Goal: Transaction & Acquisition: Obtain resource

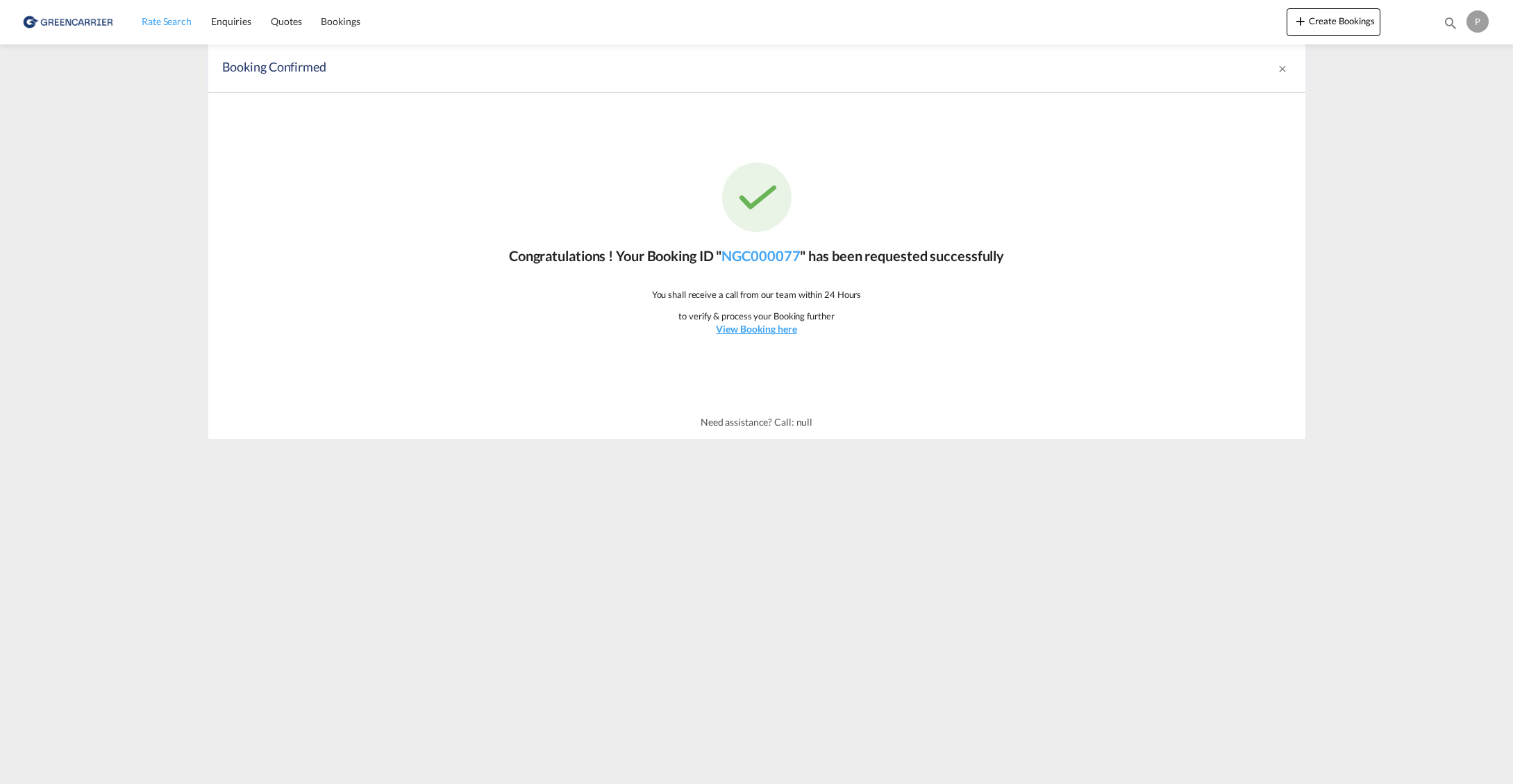
click at [164, 23] on span "Rate Search" at bounding box center [166, 21] width 50 height 12
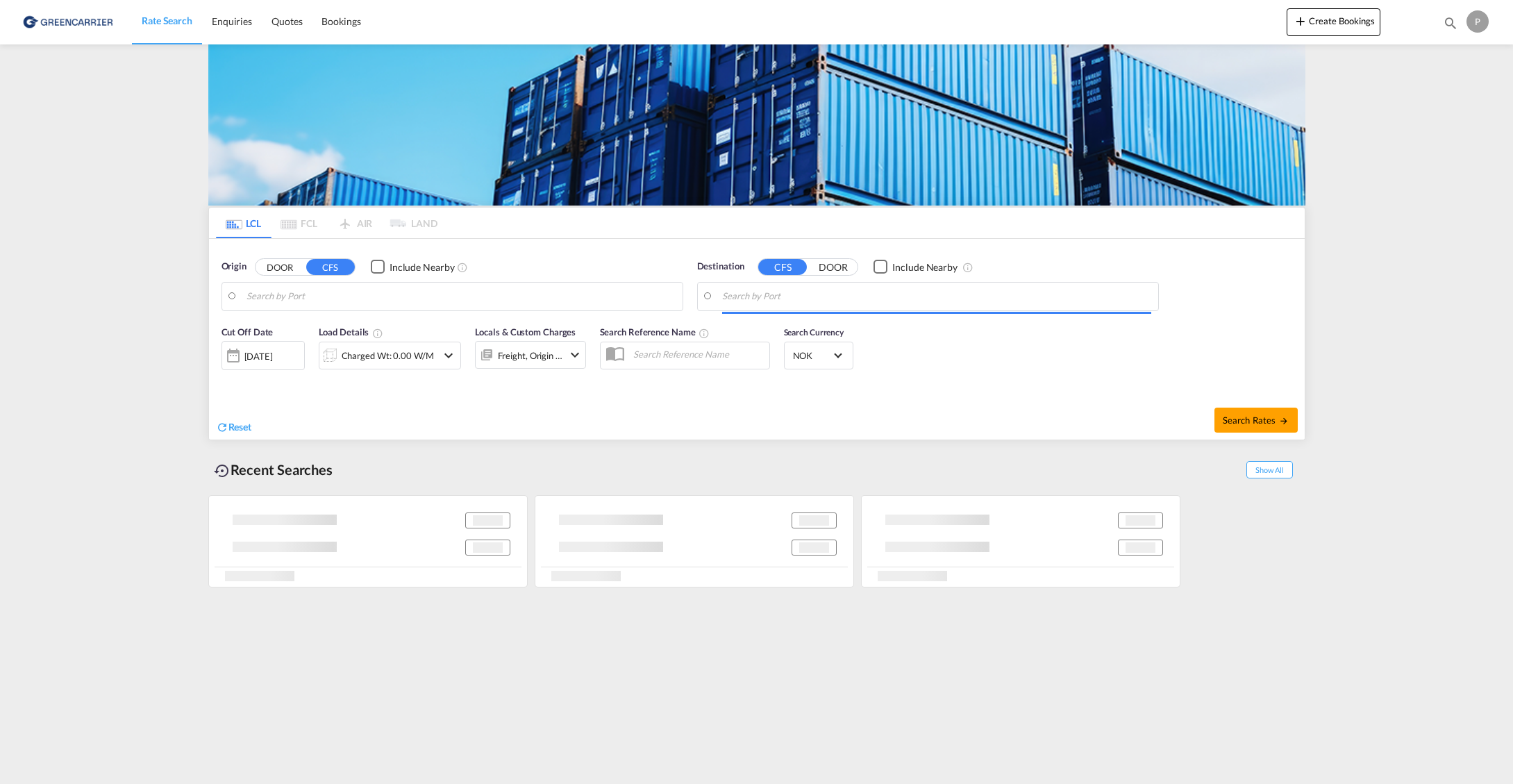
click at [346, 293] on body "Rate Search Enquiries Quotes Bookings Rate Search Enquiries" at bounding box center [756, 392] width 1513 height 784
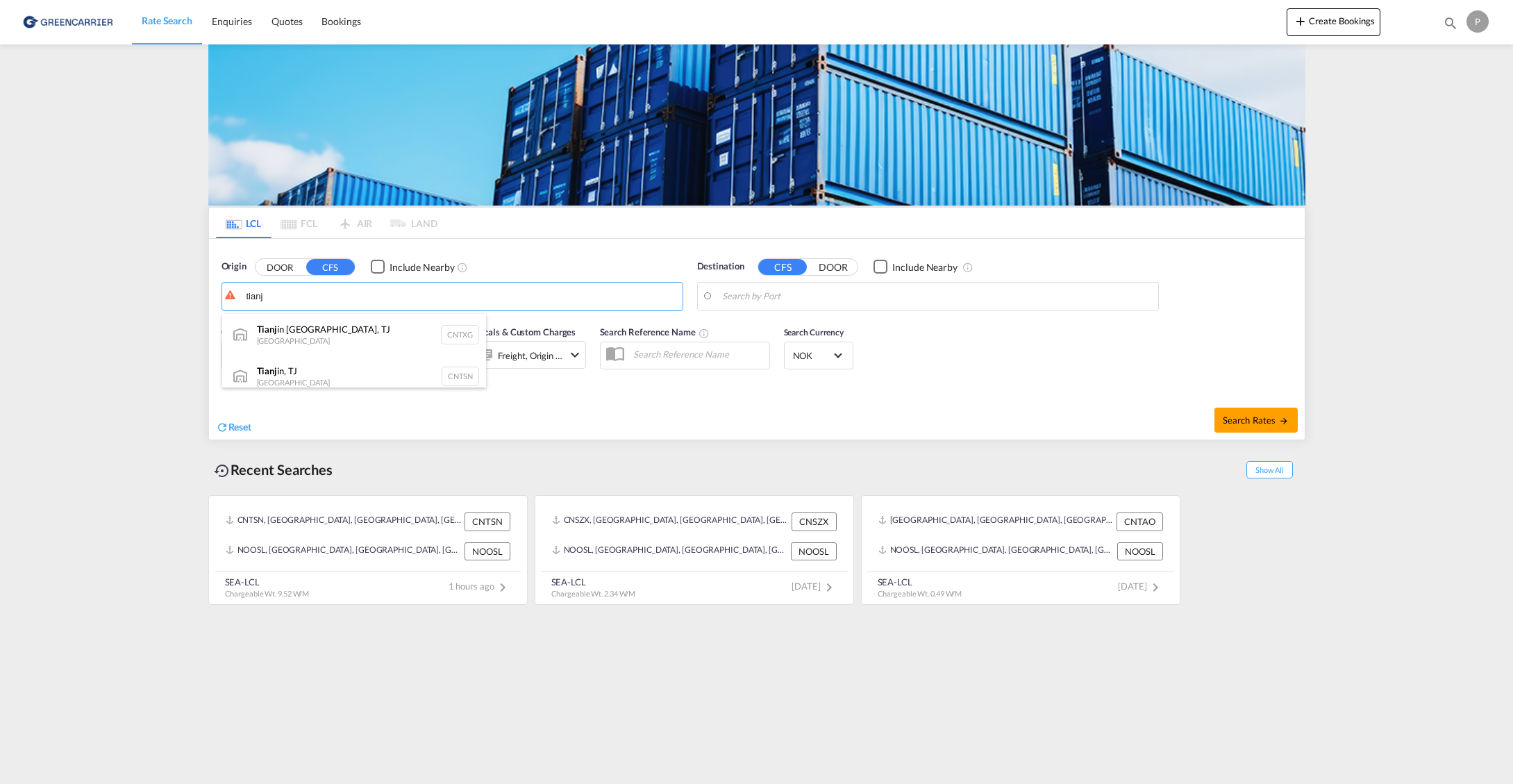
drag, startPoint x: 368, startPoint y: 364, endPoint x: 444, endPoint y: 355, distance: 76.5
click at [367, 364] on div "Tianj in, TJ China CNTSN" at bounding box center [354, 376] width 264 height 42
type input "Tianjin, TJ, CNTSN"
click at [739, 287] on body "Rate Search Enquiries Quotes Bookings Rate Search Enquiries" at bounding box center [756, 392] width 1513 height 784
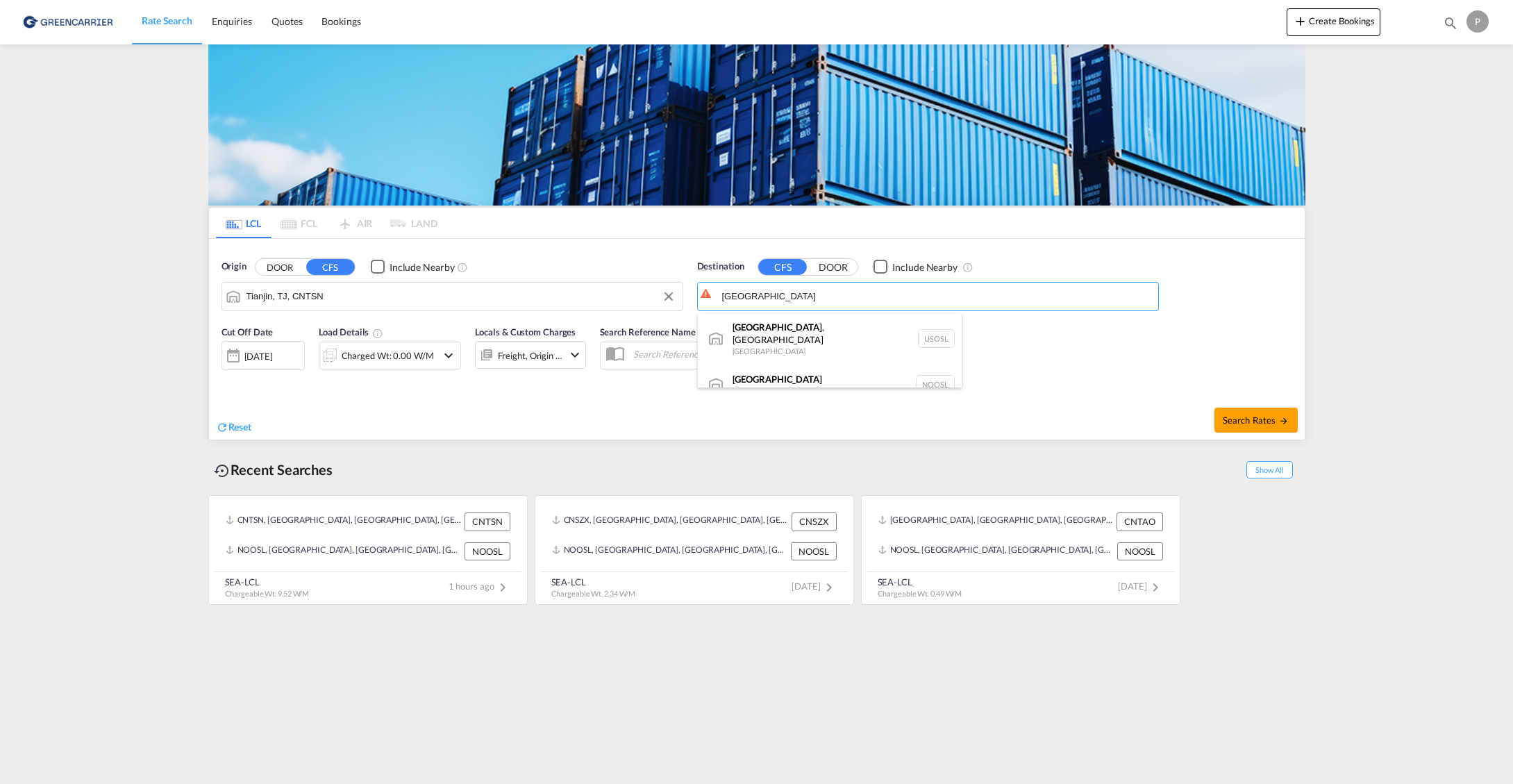
click at [758, 333] on div "[GEOGRAPHIC_DATA] , [GEOGRAPHIC_DATA] [GEOGRAPHIC_DATA] USOSL" at bounding box center [830, 338] width 264 height 50
click at [793, 367] on div "[GEOGRAPHIC_DATA] [GEOGRAPHIC_DATA] NOOSL" at bounding box center [830, 384] width 264 height 42
type input "[GEOGRAPHIC_DATA], NOOSL"
click at [1267, 423] on span "Search Rates" at bounding box center [1257, 420] width 67 height 11
click at [375, 356] on div "Charged Wt: 0.00 W/M" at bounding box center [390, 355] width 92 height 20
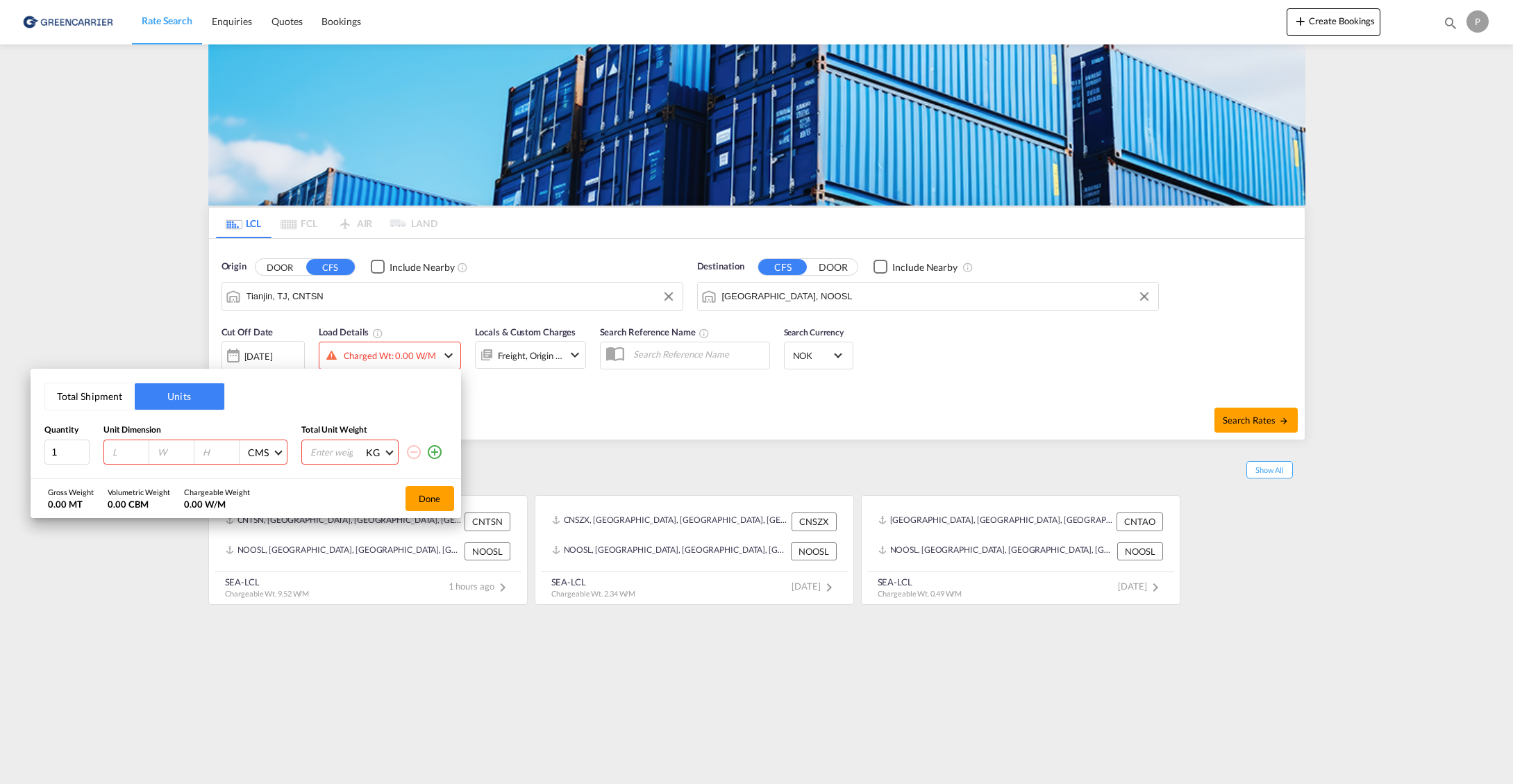
click at [101, 407] on button "Total Shipment" at bounding box center [89, 396] width 89 height 26
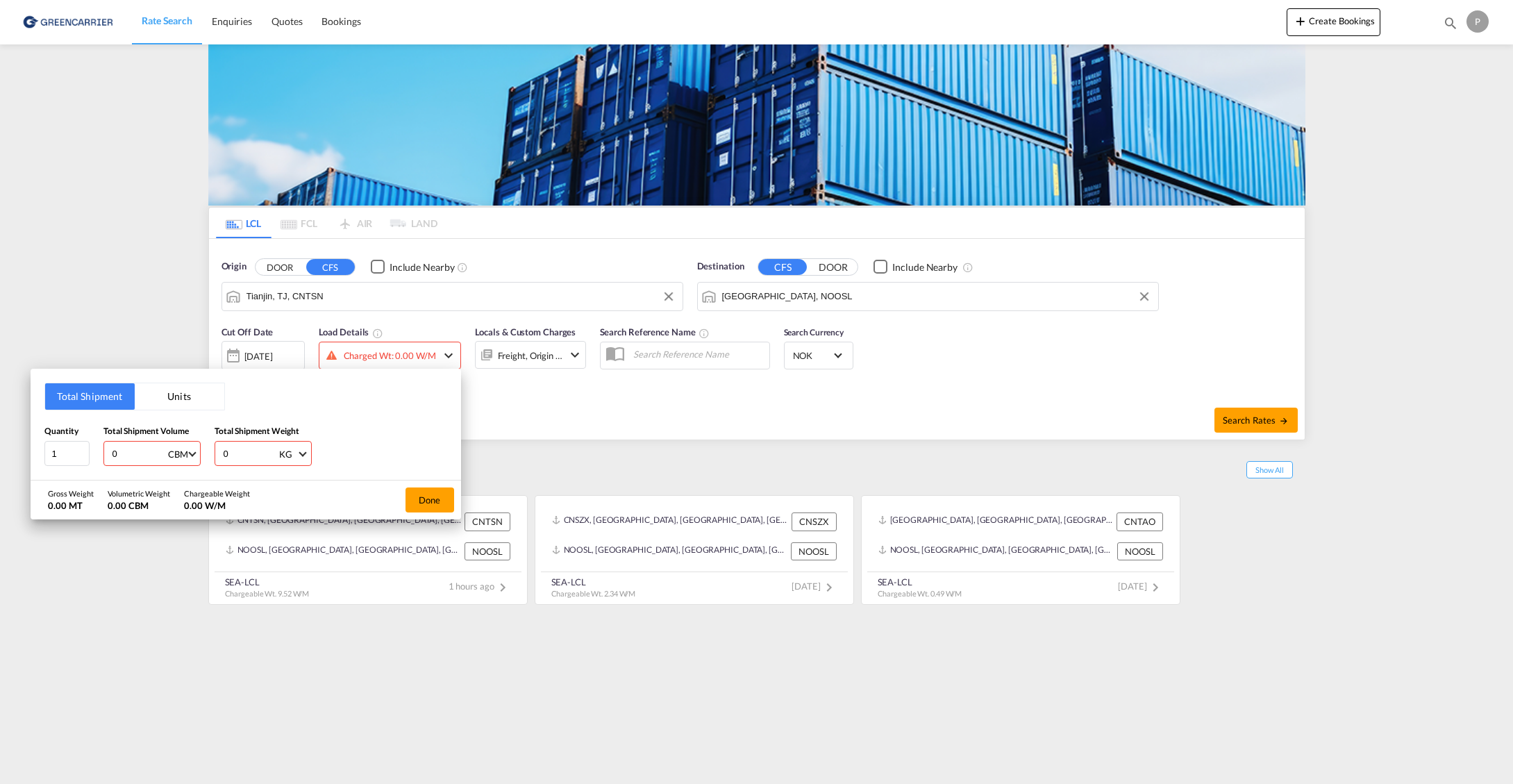
click at [131, 451] on input "0" at bounding box center [139, 453] width 56 height 23
click at [136, 456] on input "0" at bounding box center [139, 453] width 56 height 23
type input "1"
click at [237, 452] on input "0" at bounding box center [250, 453] width 56 height 23
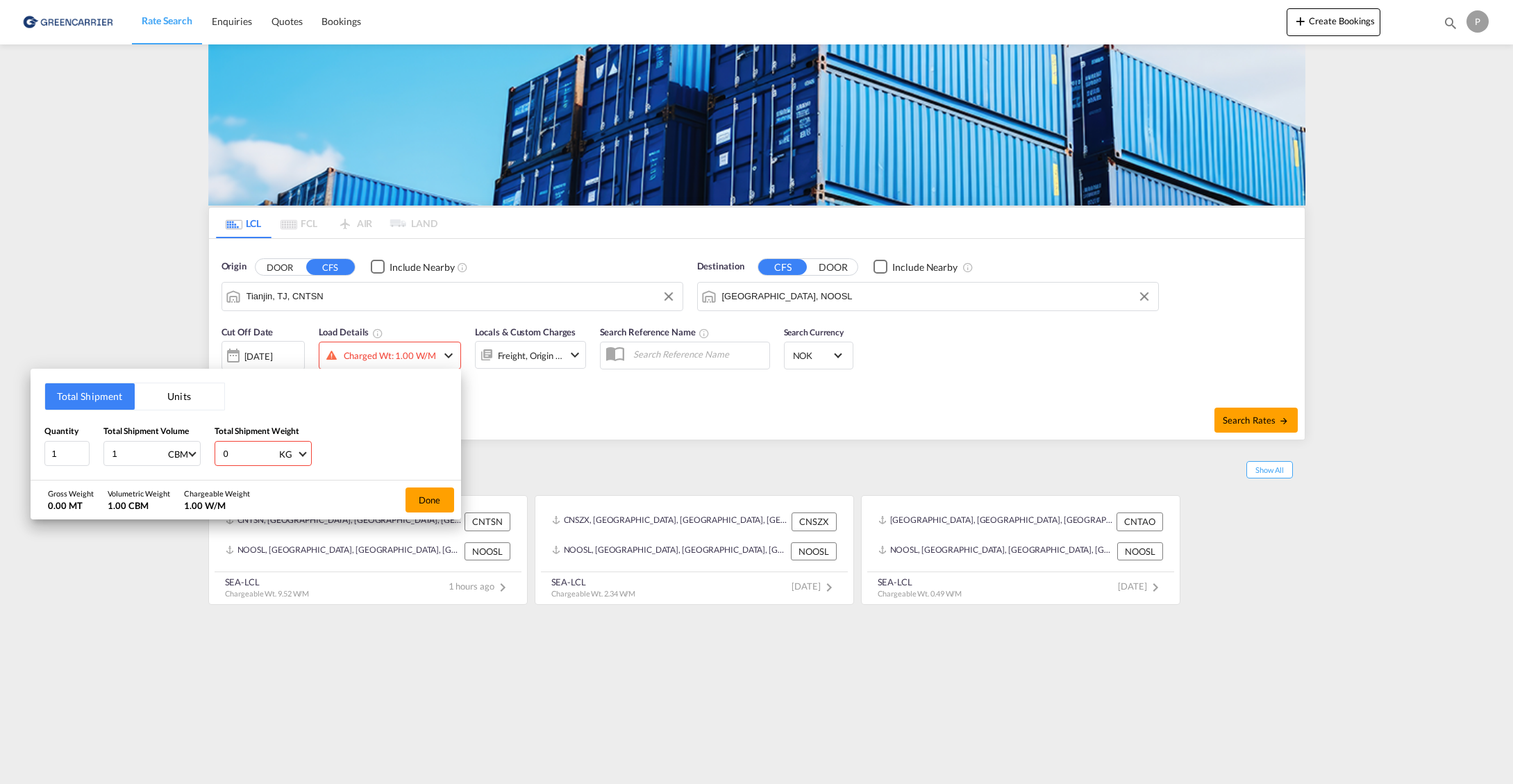
click at [237, 452] on input "0" at bounding box center [250, 453] width 56 height 23
type input "1000"
click at [435, 501] on button "Done" at bounding box center [430, 500] width 49 height 25
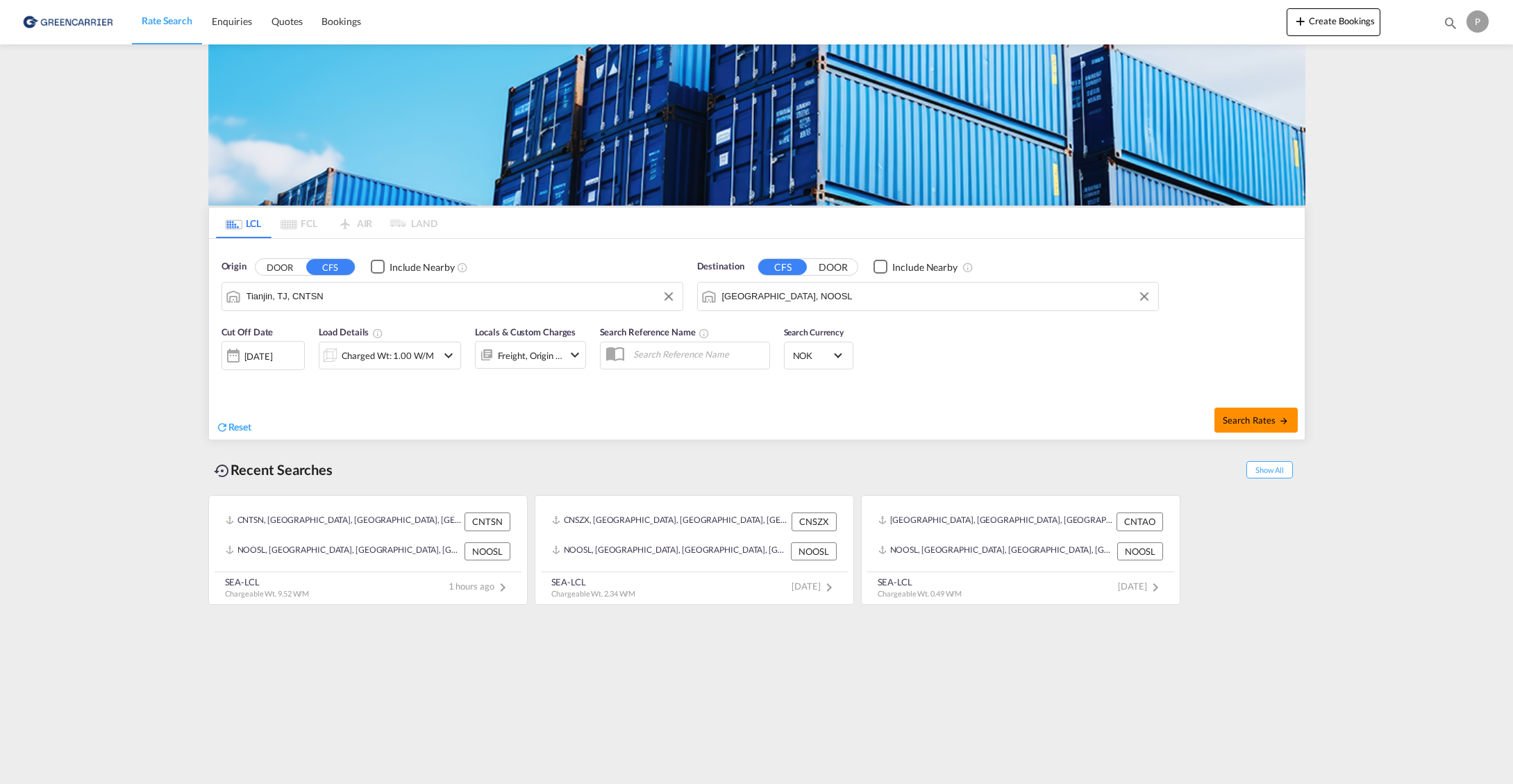
click at [1269, 408] on button "Search Rates" at bounding box center [1257, 420] width 83 height 25
type input "CNTSN to NOOSL / [DATE]"
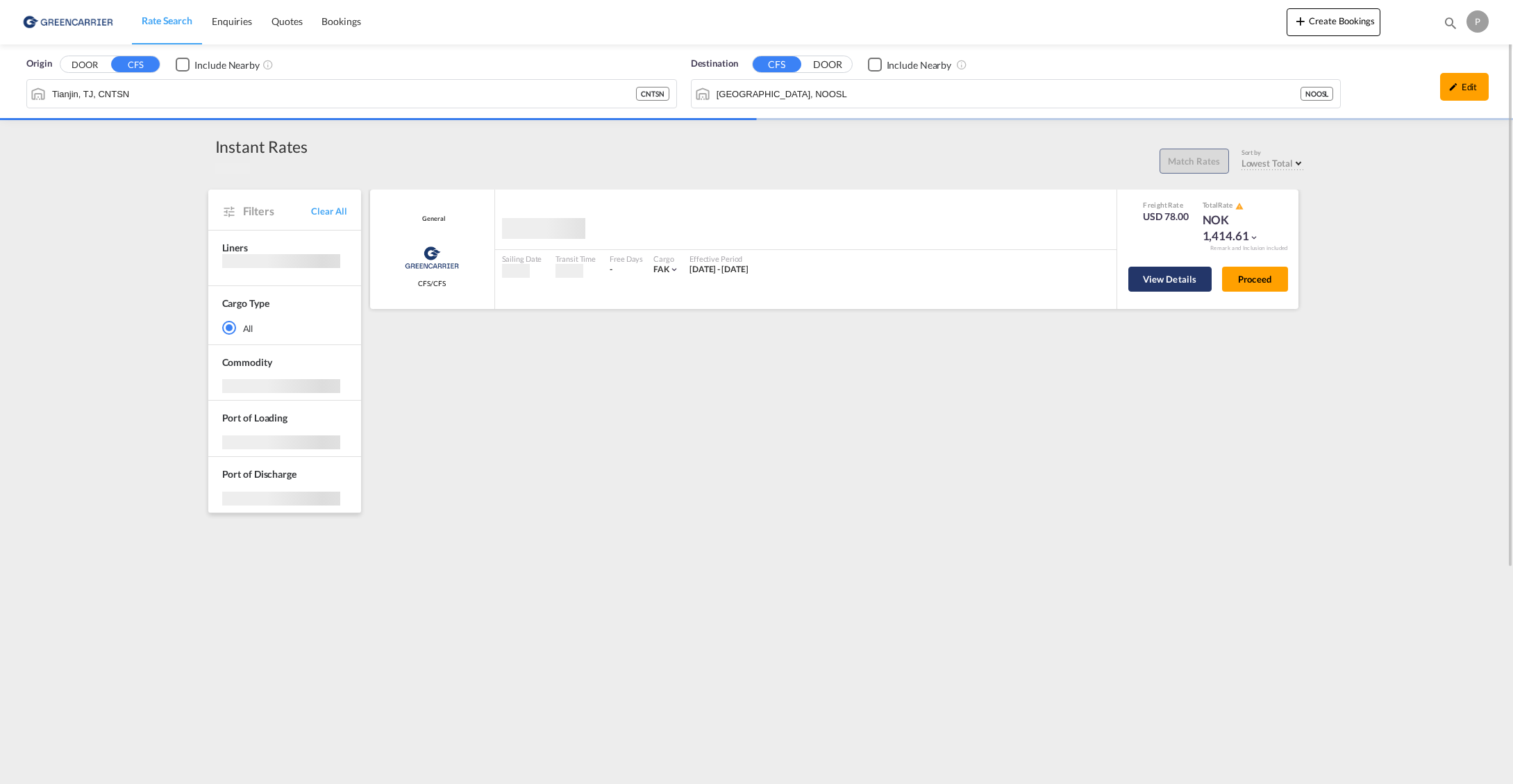
click at [1169, 280] on button "View Details" at bounding box center [1170, 279] width 83 height 25
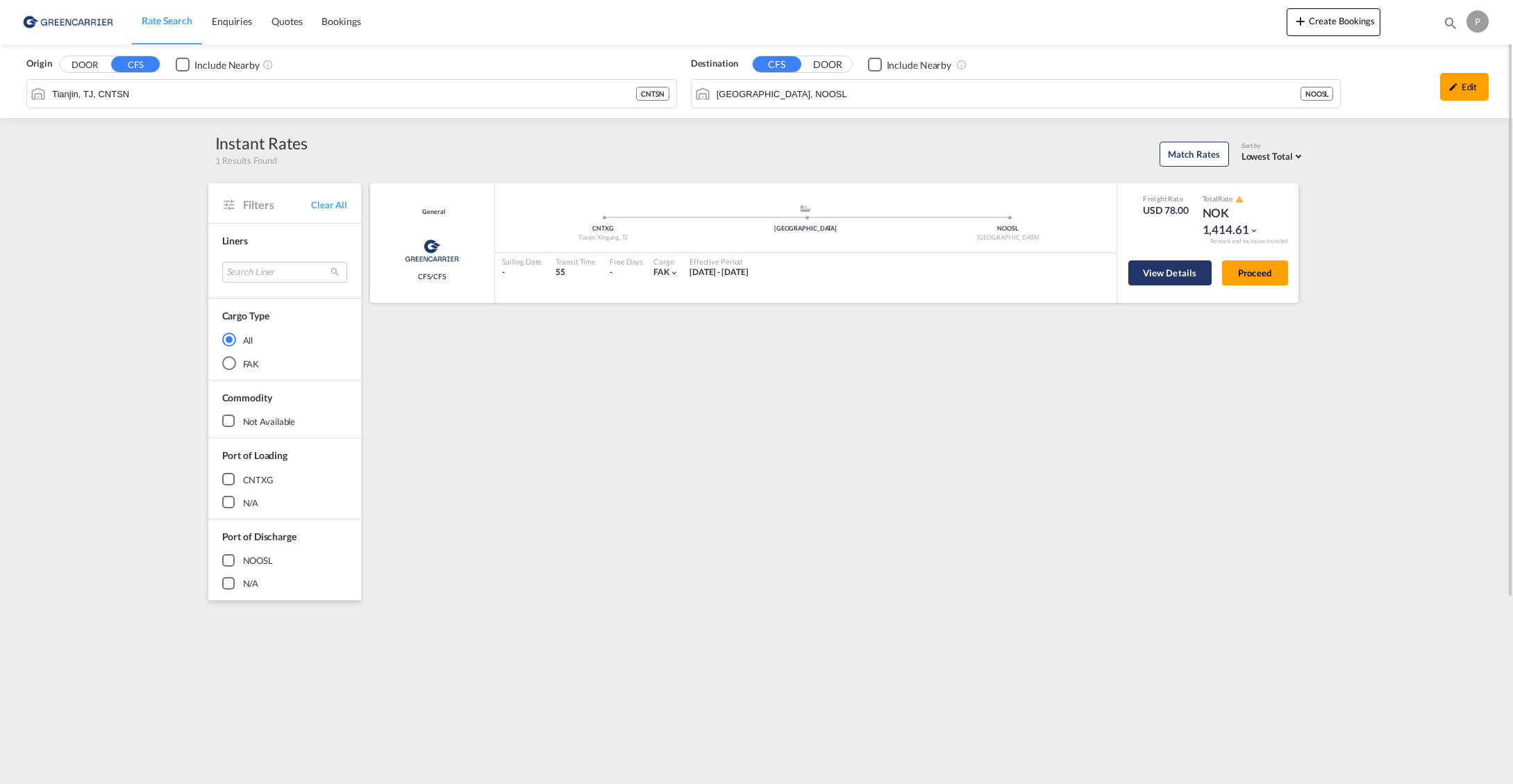
click at [1178, 275] on button "View Details" at bounding box center [1170, 273] width 83 height 25
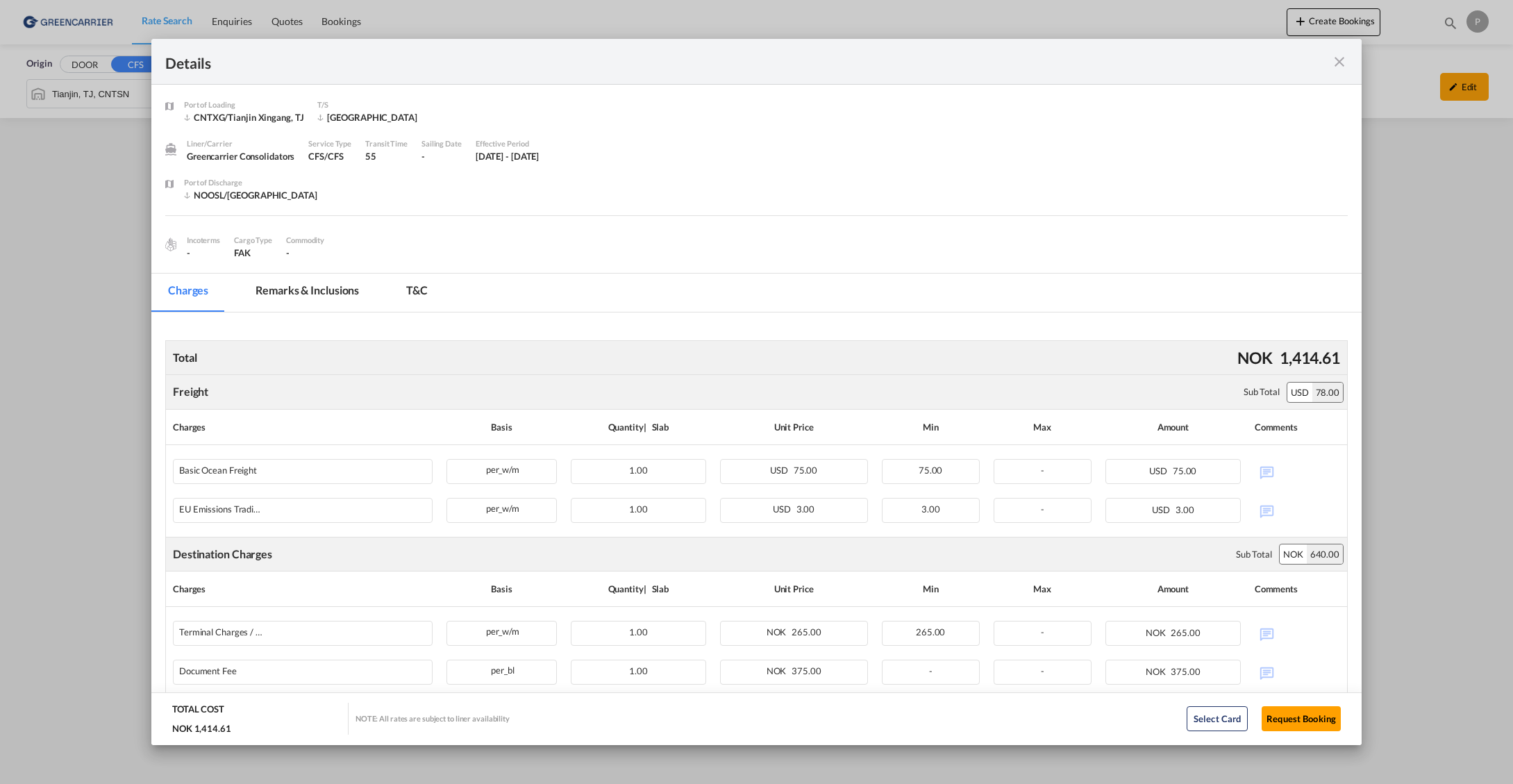
click at [1333, 60] on md-icon "icon-close fg-AAA8AD m-0 cursor" at bounding box center [1340, 61] width 16 height 16
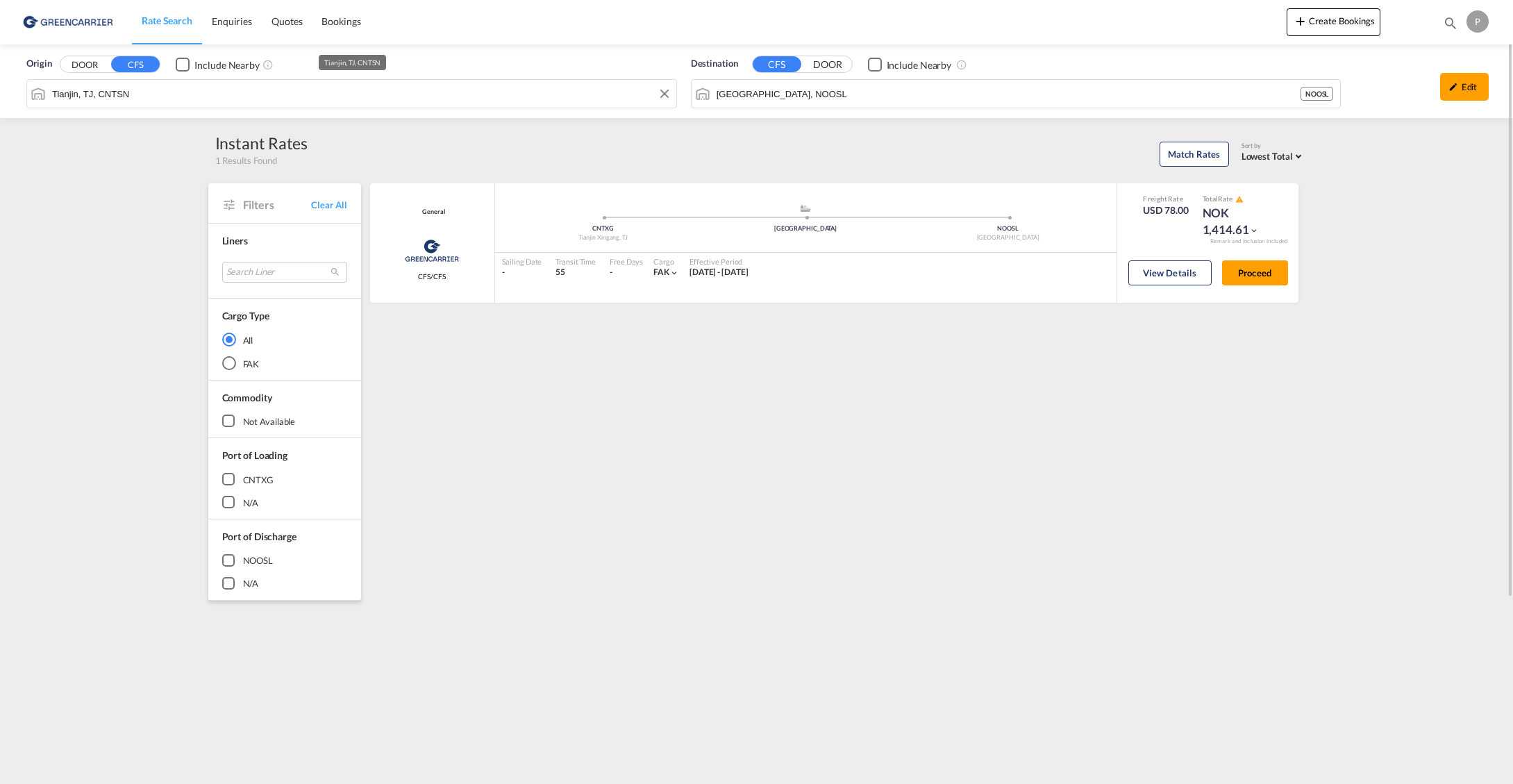
click at [175, 97] on input "Tianjin, TJ, CNTSN" at bounding box center [361, 93] width 617 height 21
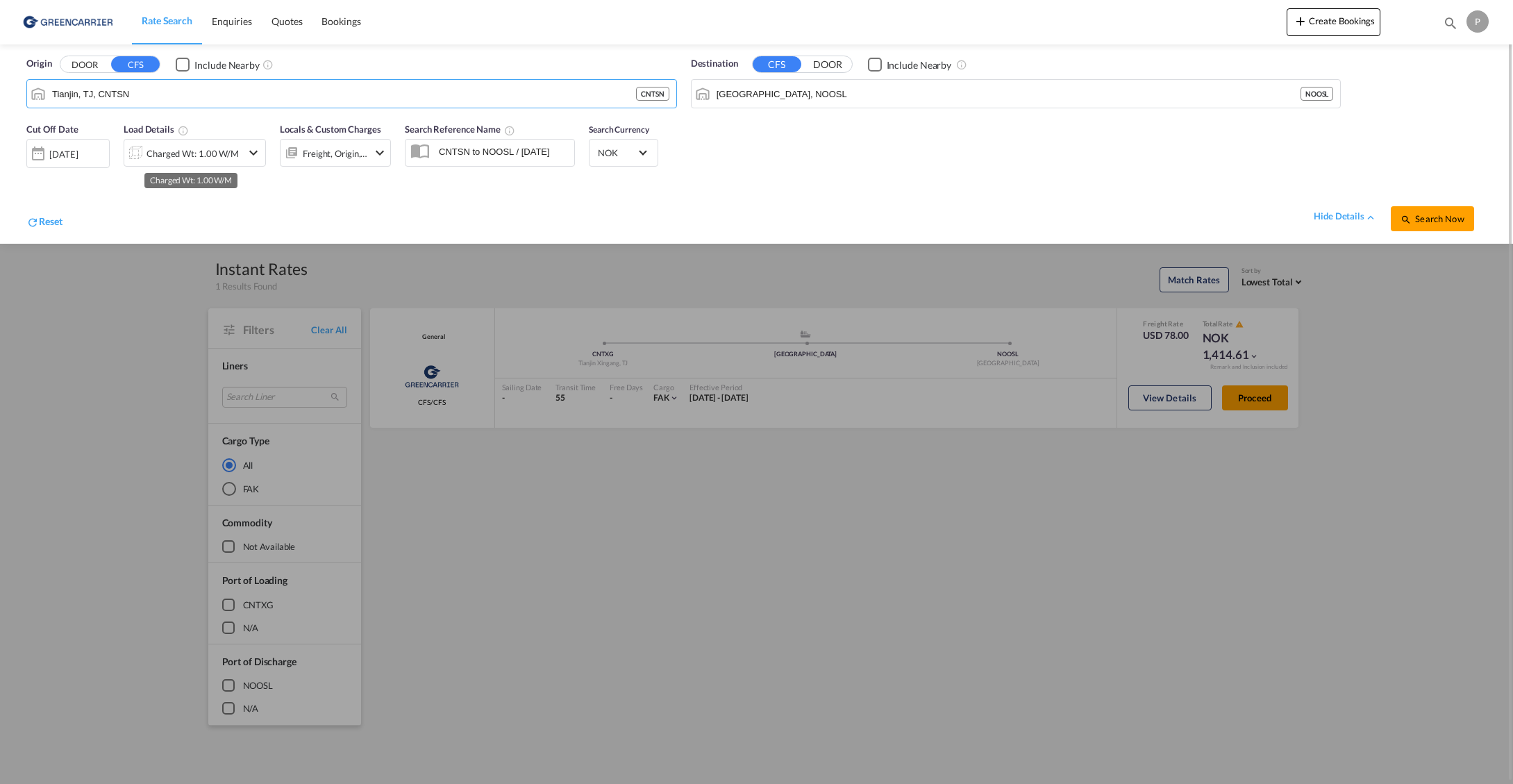
click at [185, 147] on div "Charged Wt: 1.00 W/M" at bounding box center [192, 153] width 92 height 20
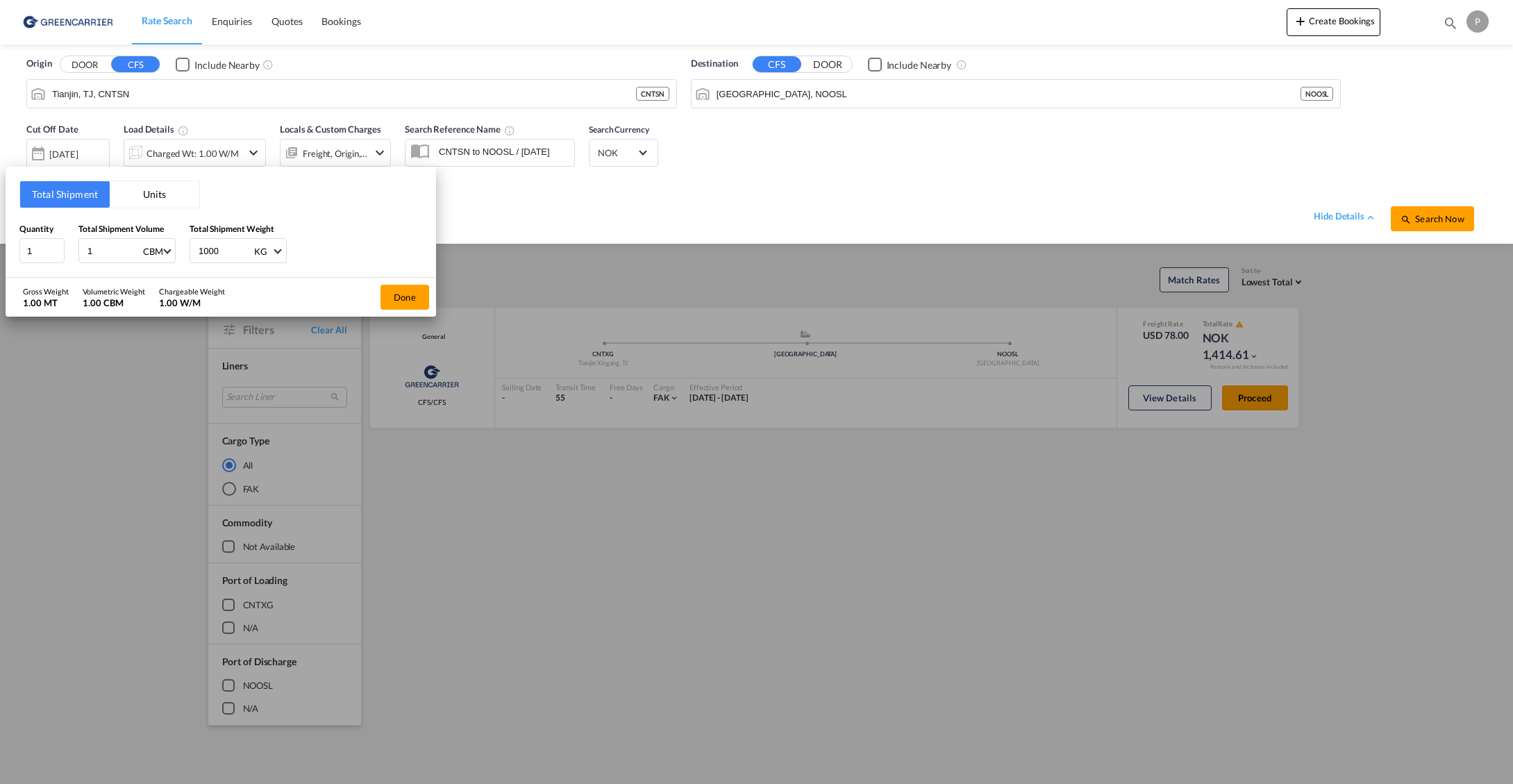
click at [155, 198] on button "Units" at bounding box center [154, 194] width 89 height 26
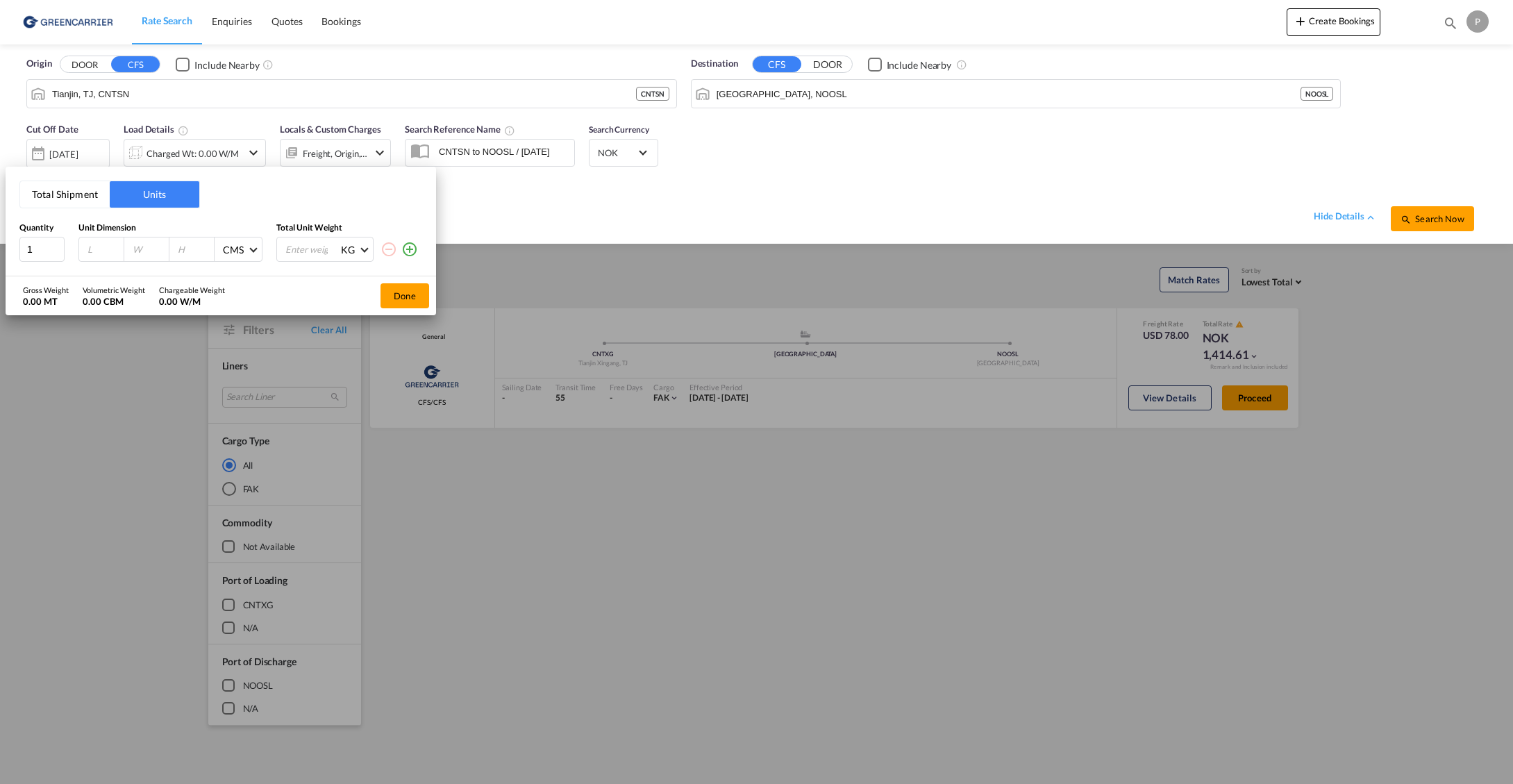
click at [94, 249] on input "number" at bounding box center [105, 249] width 38 height 13
type input "155"
type input "110"
type input "1000"
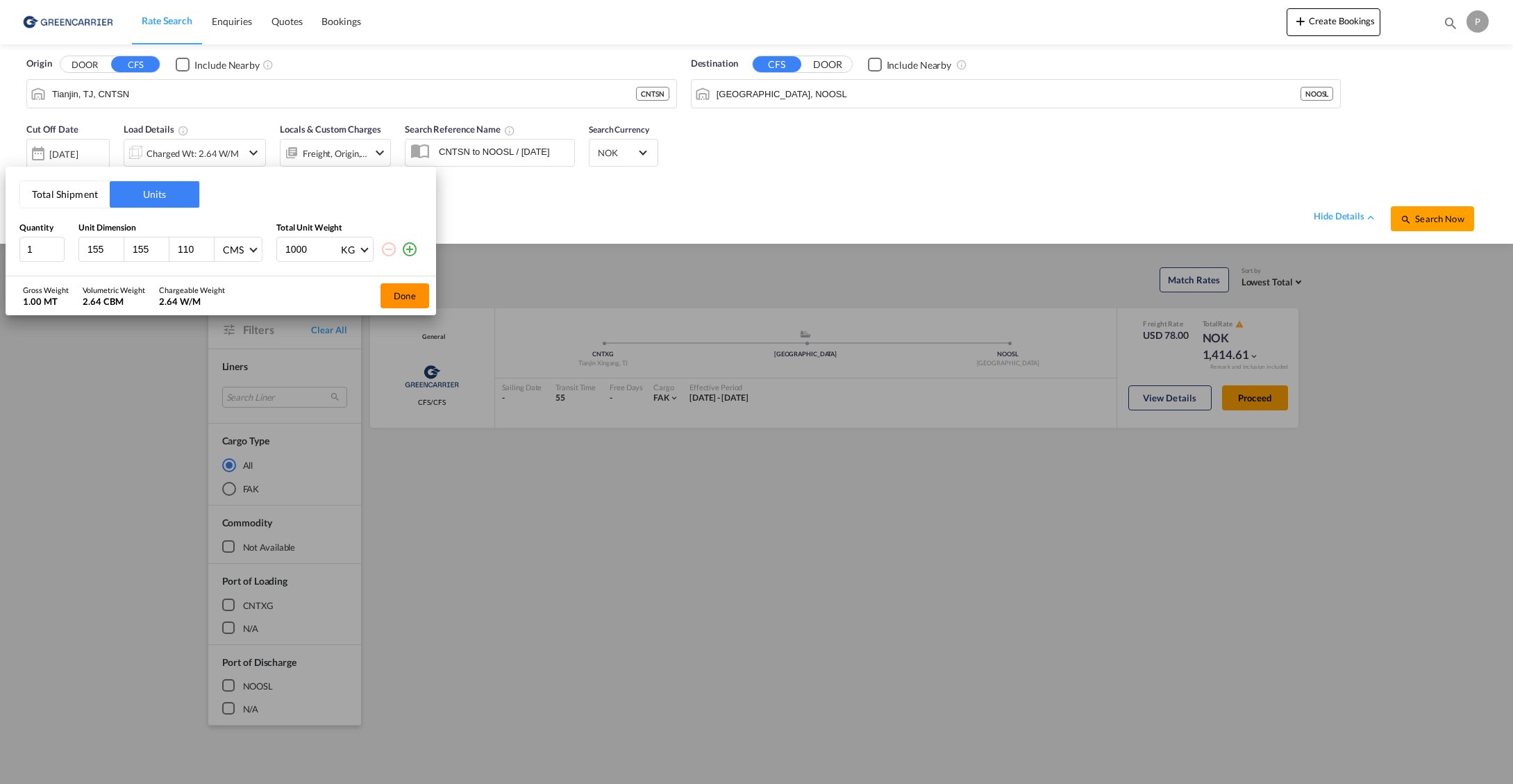
click at [396, 283] on button "Done" at bounding box center [405, 296] width 49 height 25
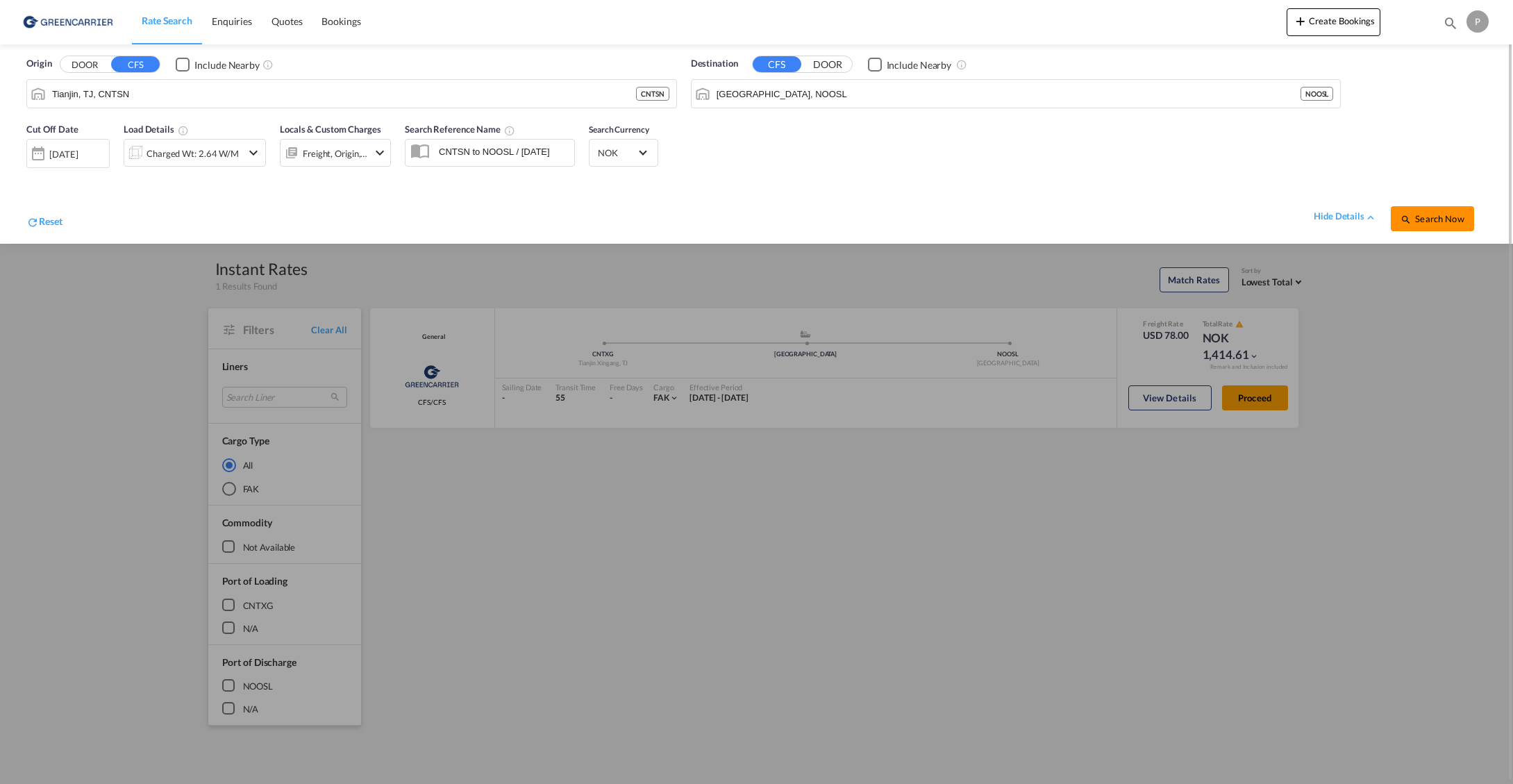
click at [1443, 221] on span "Search Now" at bounding box center [1433, 218] width 63 height 11
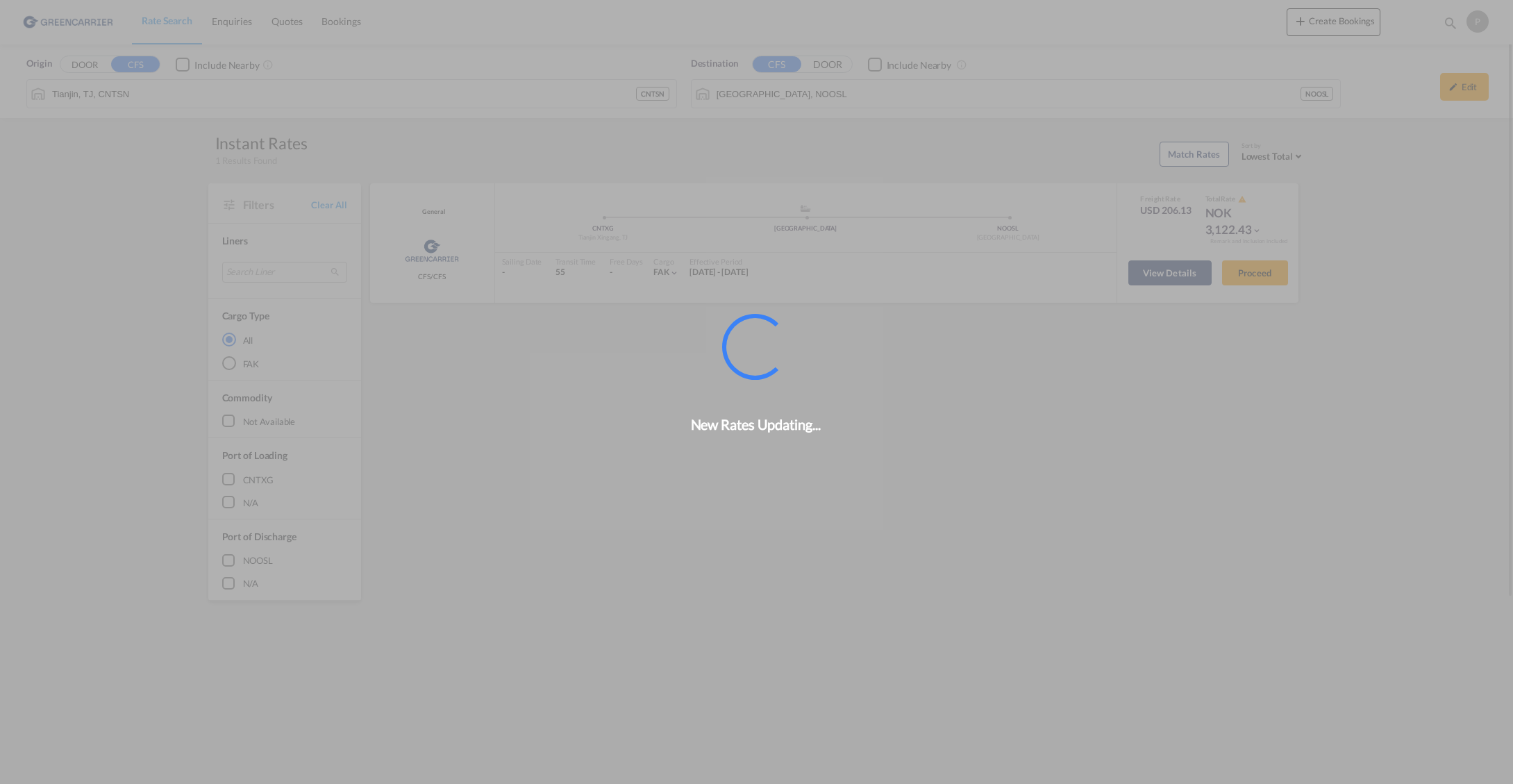
click at [1171, 273] on div "New Rates Updating..." at bounding box center [756, 392] width 1513 height 784
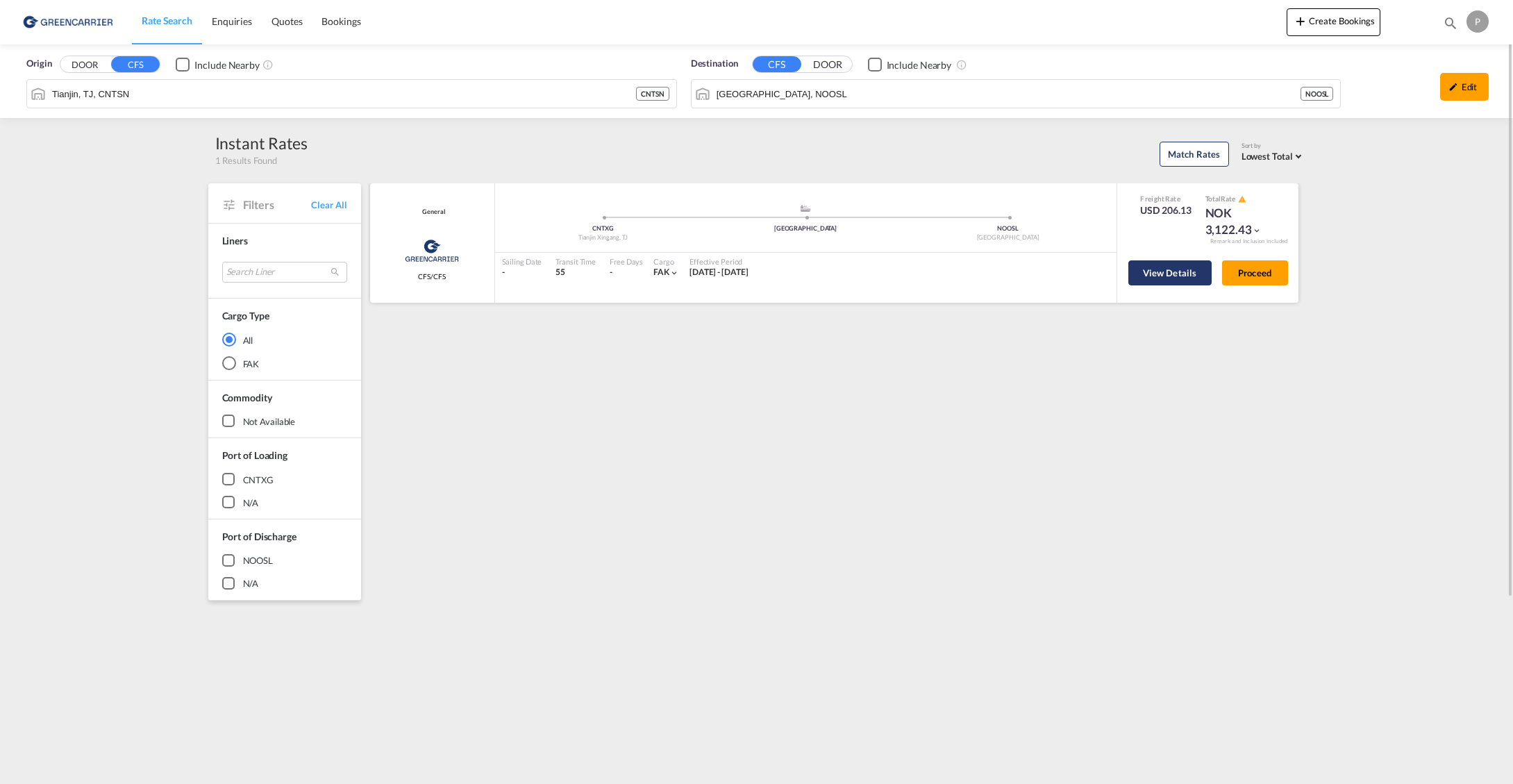
click at [1168, 271] on button "View Details" at bounding box center [1170, 273] width 83 height 25
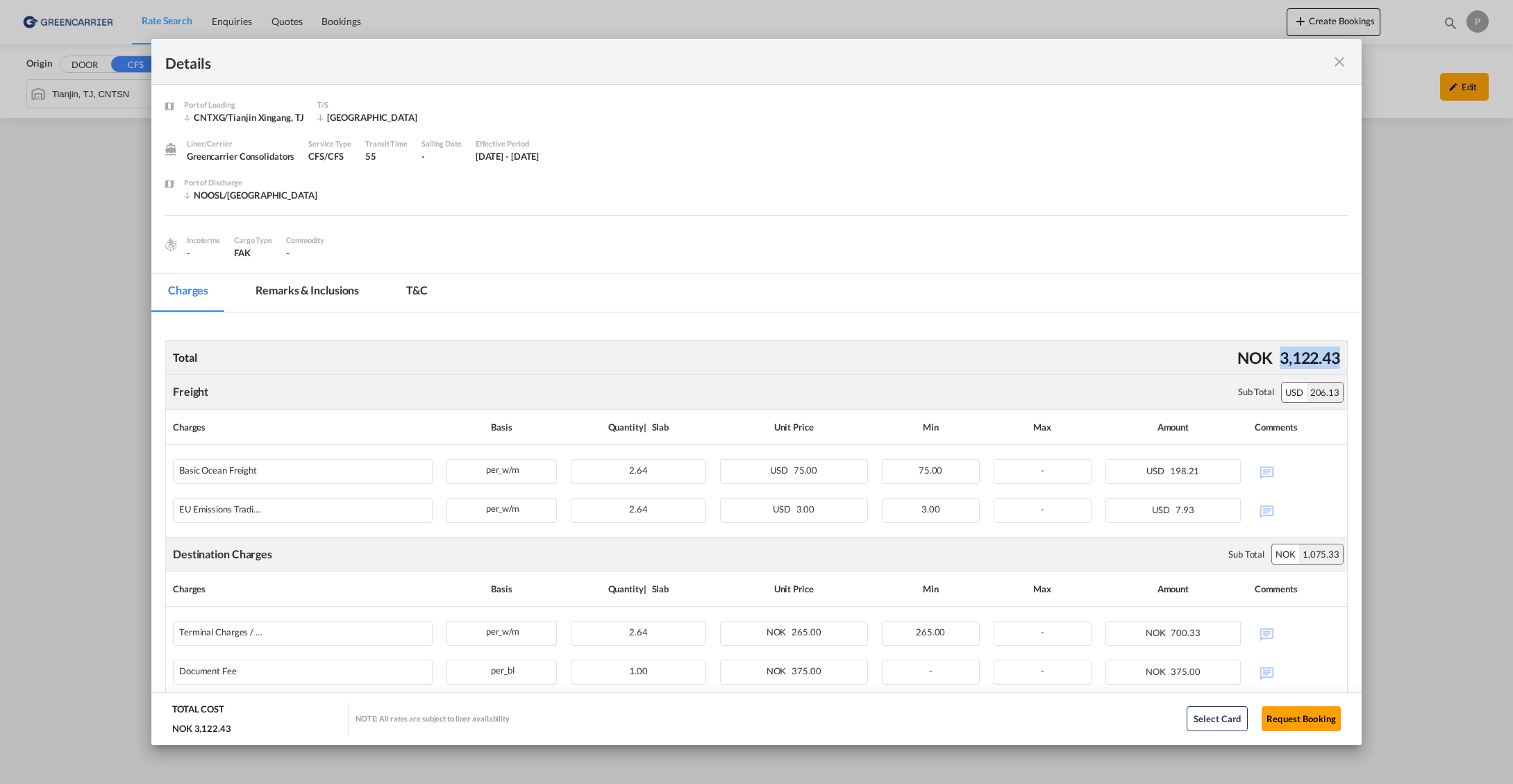
drag, startPoint x: 1339, startPoint y: 356, endPoint x: 1280, endPoint y: 360, distance: 59.1
click at [1280, 360] on div "3,122.43" at bounding box center [1310, 357] width 68 height 29
copy div "3,122.43"
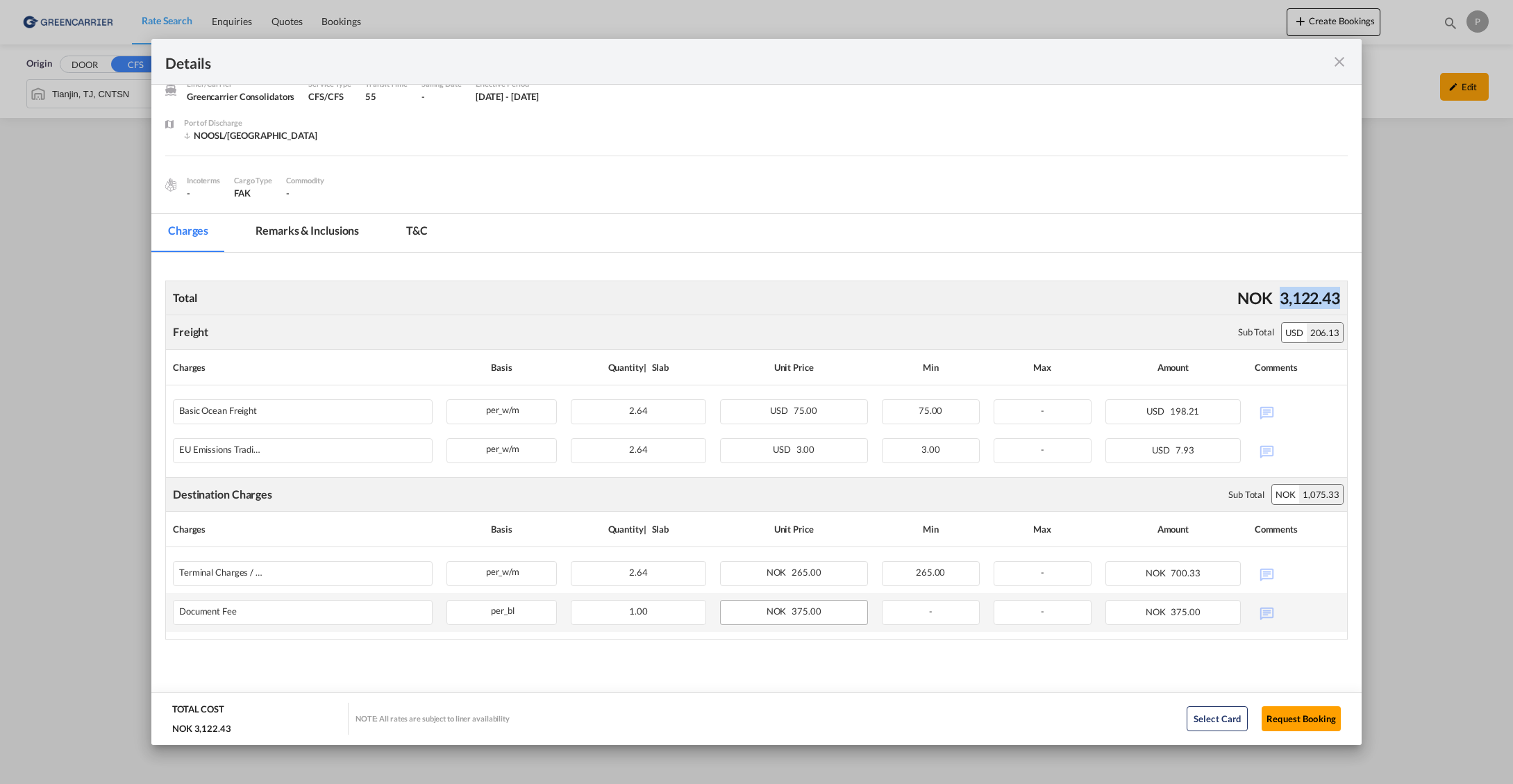
scroll to position [60, 0]
